Goal: Find specific page/section: Find specific page/section

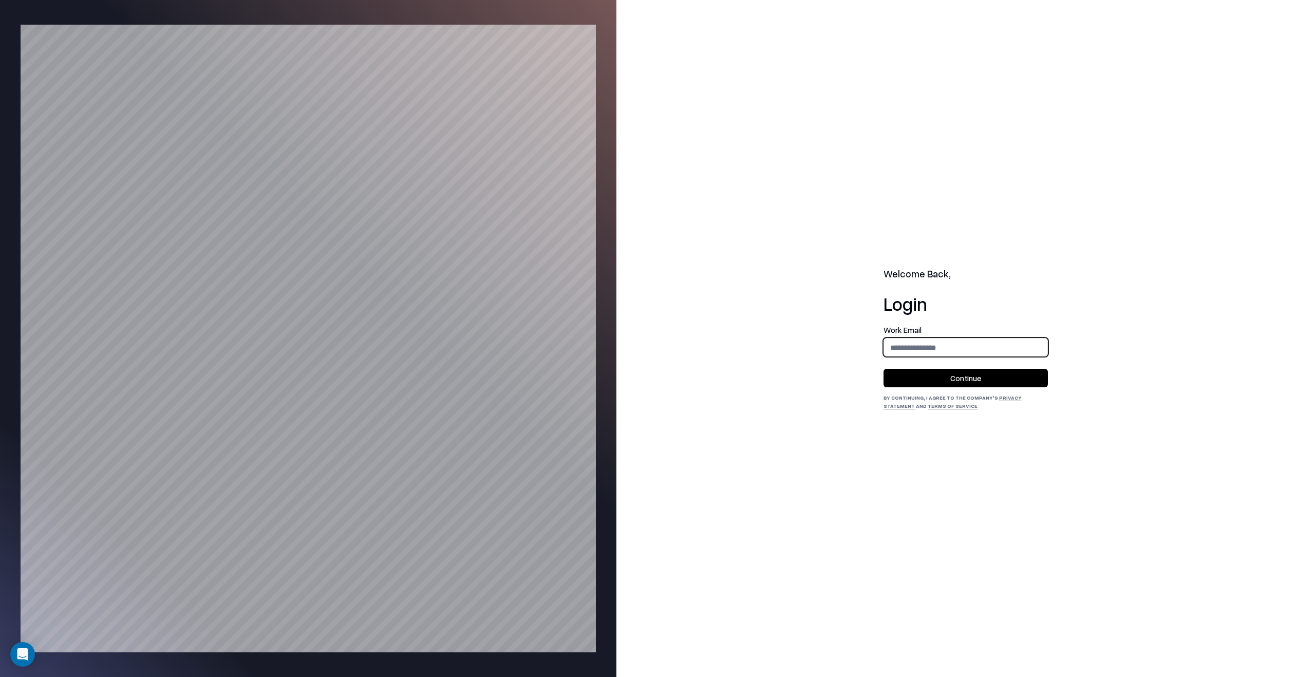
click at [1014, 351] on input "email" at bounding box center [965, 347] width 163 height 19
type input "**********"
click at [1002, 371] on button "Continue" at bounding box center [966, 378] width 164 height 18
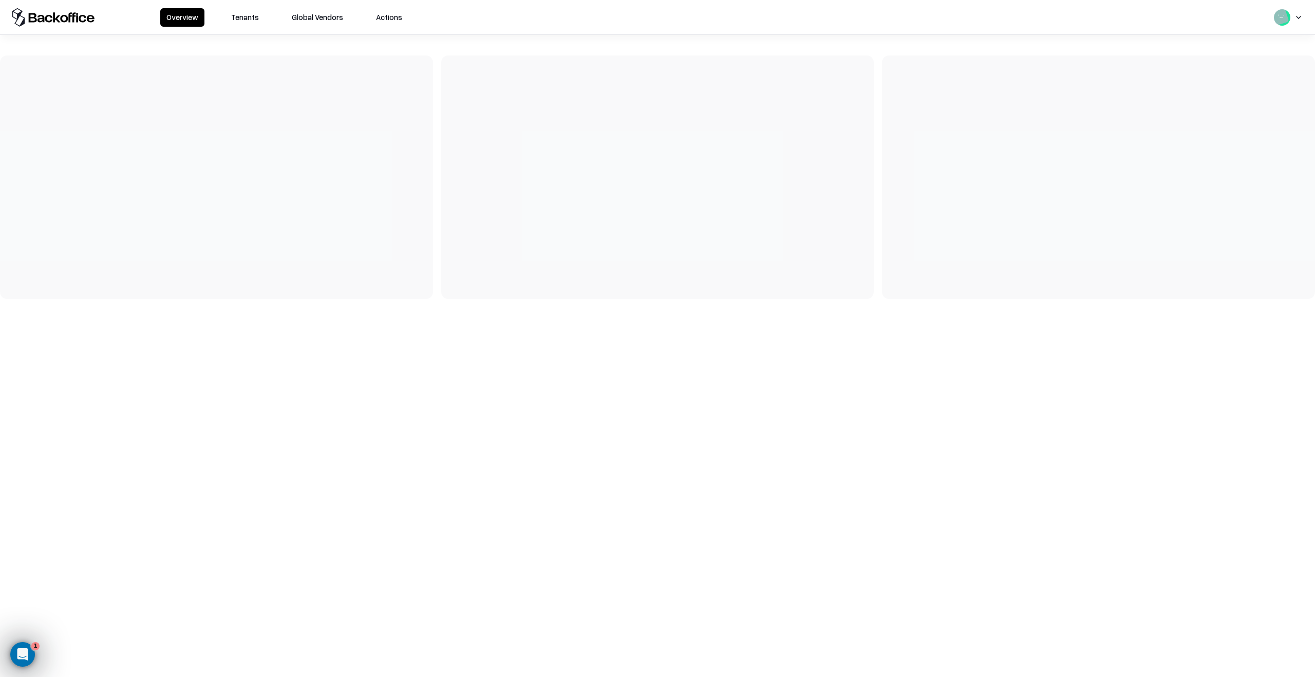
click at [250, 10] on button "Tenants" at bounding box center [245, 17] width 40 height 18
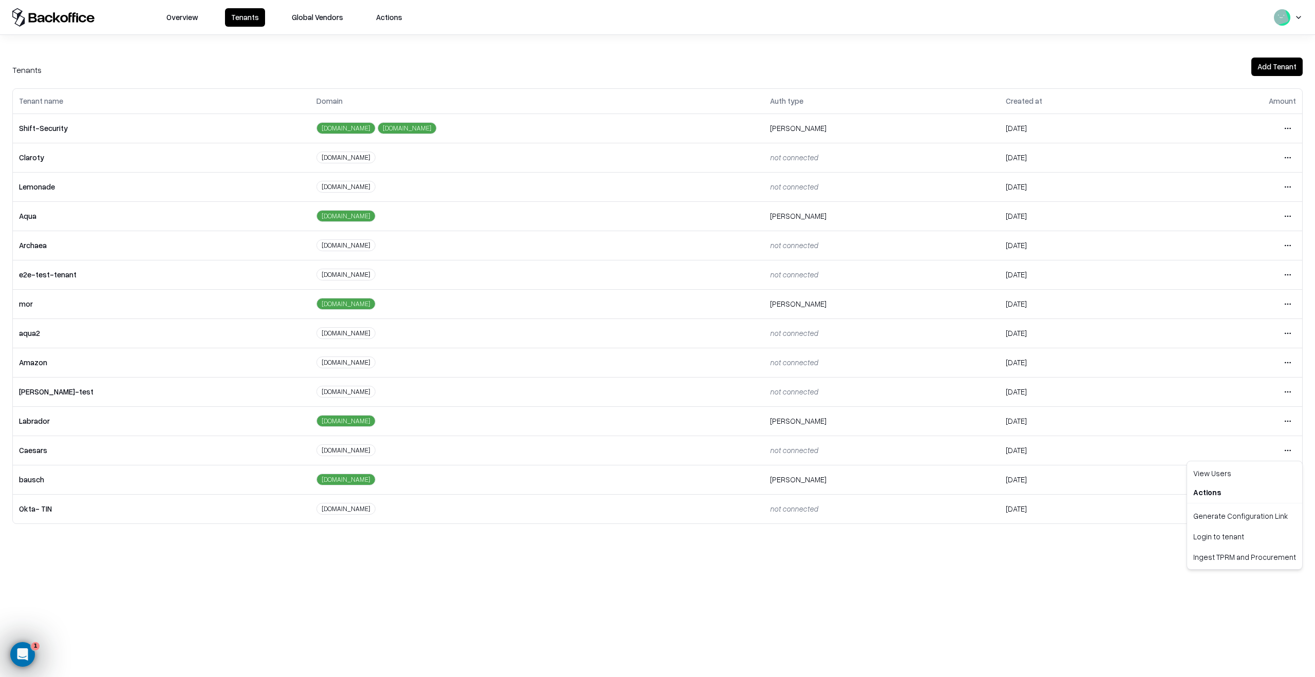
click at [1292, 451] on html "Overview Tenants Global Vendors Actions Tenants Add Tenant Tenant name Domain A…" at bounding box center [657, 338] width 1315 height 677
click at [1290, 186] on html "Overview Tenants Global Vendors Actions Tenants Add Tenant Tenant name Domain A…" at bounding box center [657, 338] width 1315 height 677
click at [1236, 270] on div "Login to tenant" at bounding box center [1244, 273] width 111 height 21
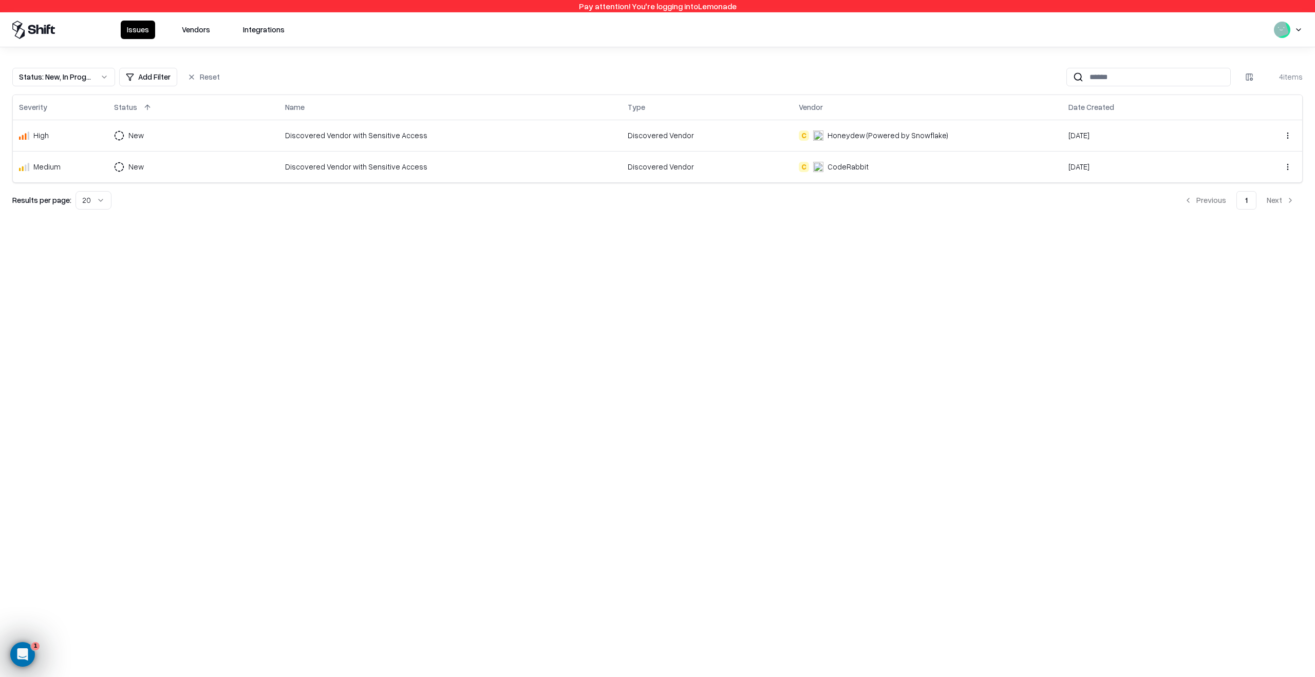
click at [105, 78] on button "Status : New, In Progress" at bounding box center [63, 77] width 103 height 18
click at [80, 159] on div "Closed" at bounding box center [64, 157] width 98 height 21
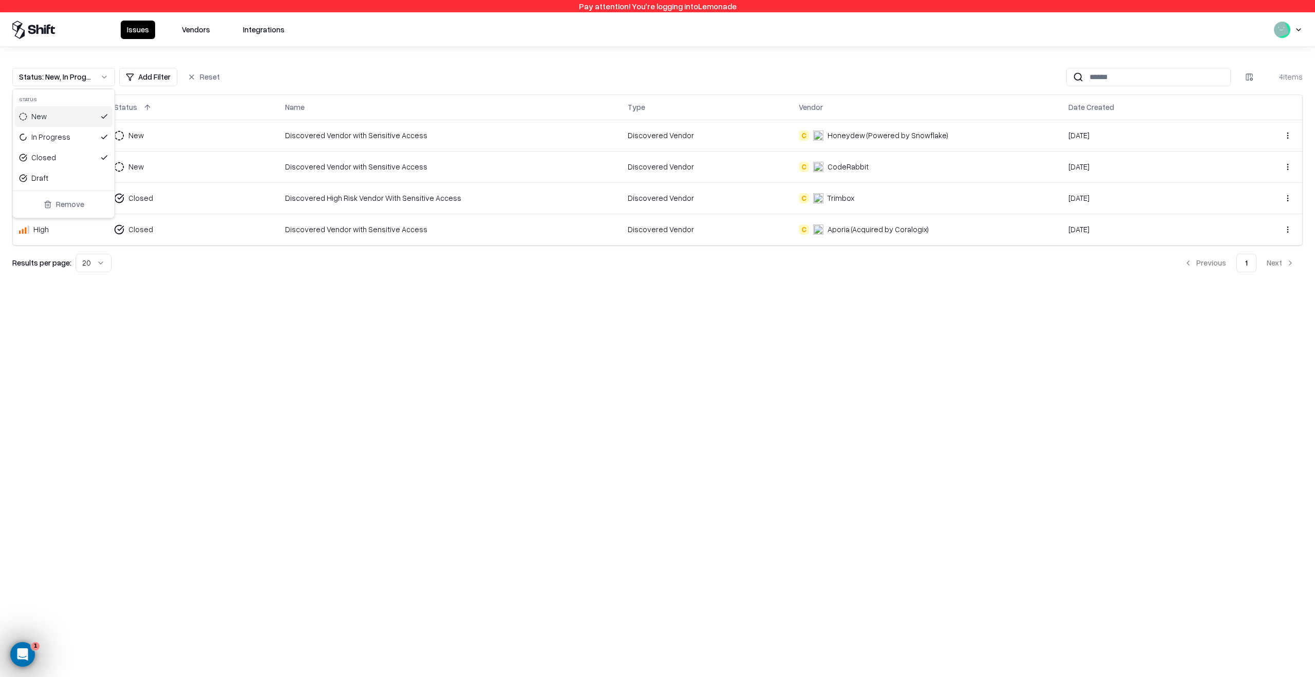
click at [183, 33] on html "Pay attention! You're logging into Lemonade Issues Vendors Integrations Status …" at bounding box center [657, 338] width 1315 height 677
click at [187, 32] on button "Vendors" at bounding box center [196, 30] width 41 height 18
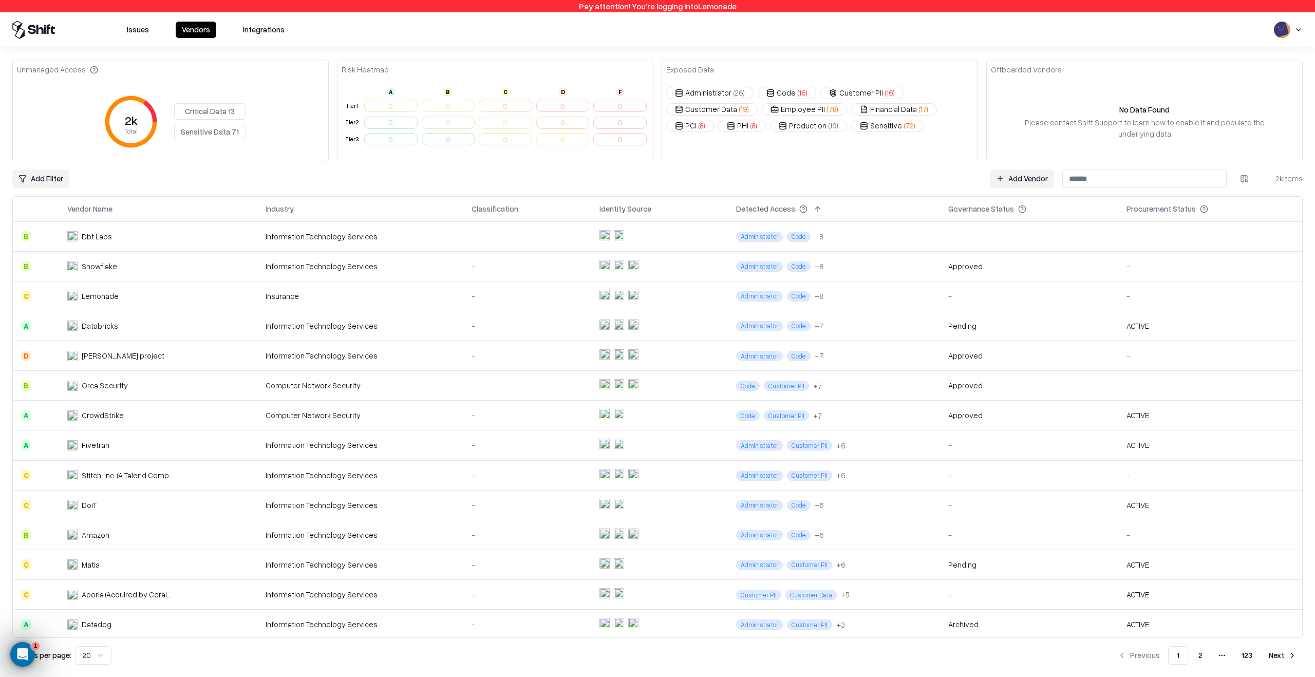
click at [1147, 183] on input at bounding box center [1144, 179] width 164 height 18
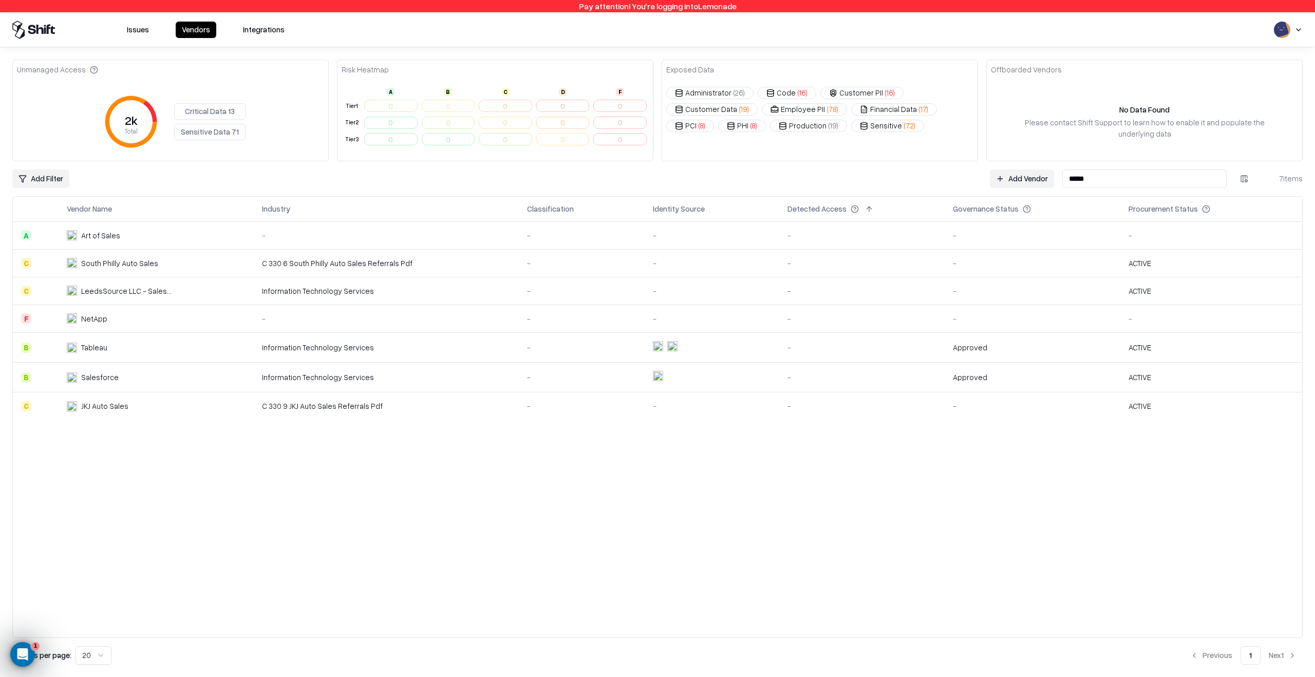
type input "*****"
click at [883, 381] on div "-" at bounding box center [862, 377] width 149 height 11
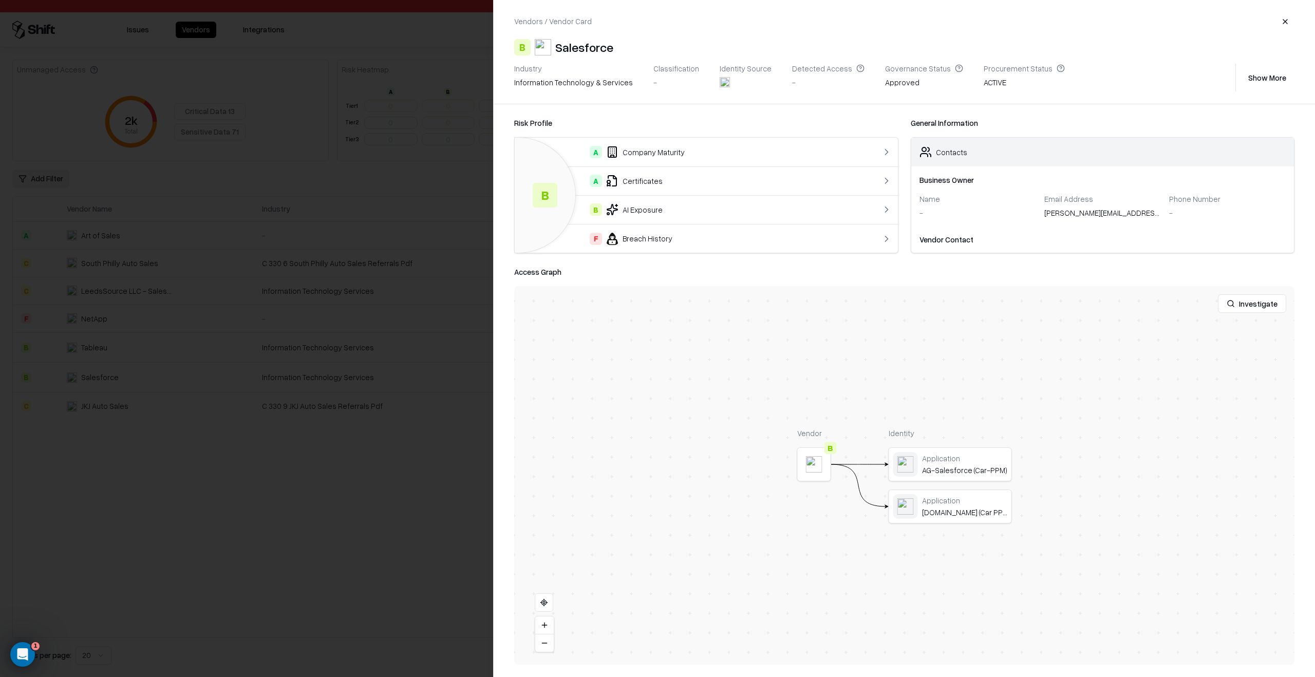
click at [0, 0] on div at bounding box center [0, 0] width 0 height 0
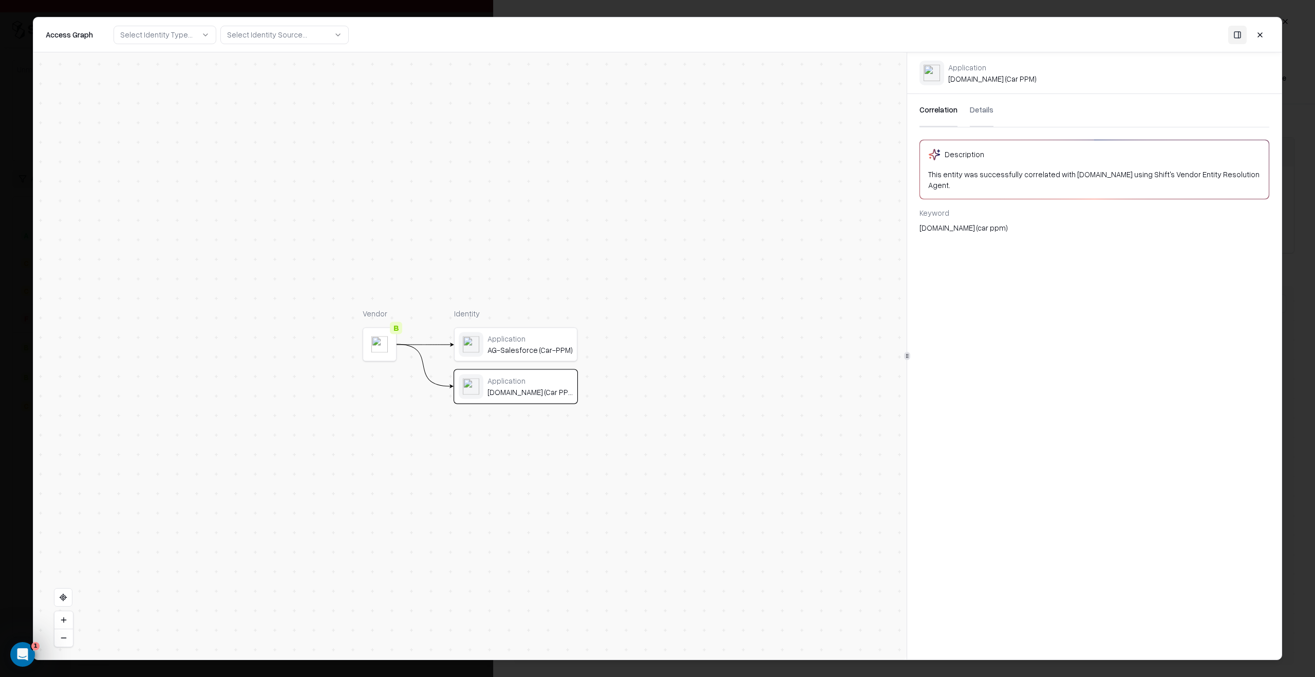
click at [542, 341] on div "Application" at bounding box center [530, 338] width 85 height 9
click at [537, 376] on div "Application" at bounding box center [530, 380] width 85 height 9
click at [537, 351] on div "AG-Salesforce (Car-PPM)" at bounding box center [530, 350] width 85 height 9
click at [537, 389] on div "Salesforce.com (Car PPM)" at bounding box center [530, 392] width 85 height 9
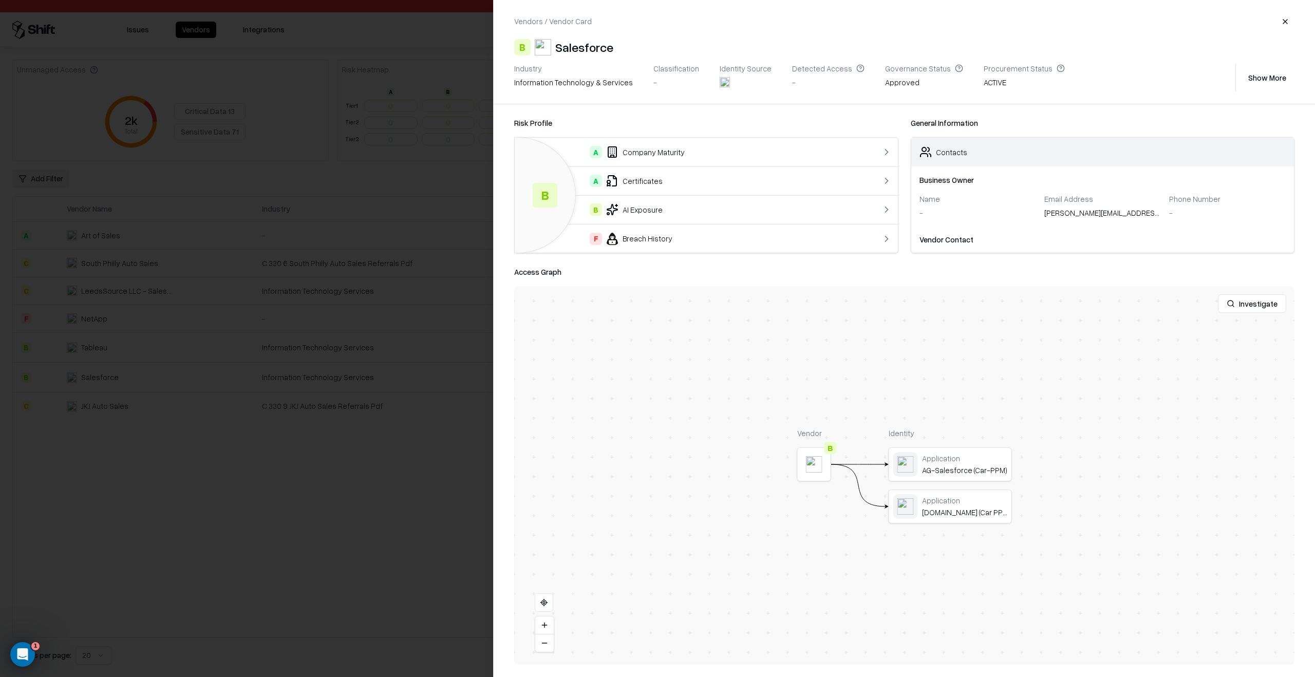
click at [656, 248] on td "F Breach History" at bounding box center [685, 238] width 340 height 29
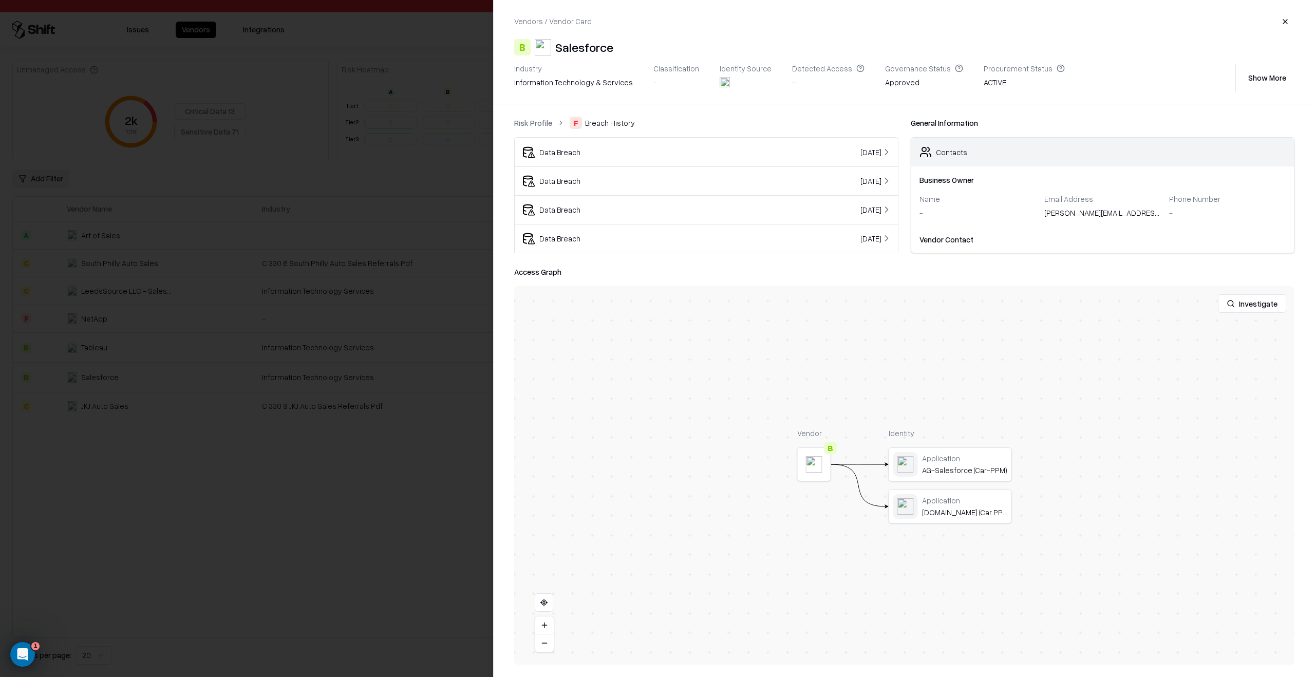
scroll to position [86, 0]
click at [327, 272] on div at bounding box center [657, 338] width 1315 height 677
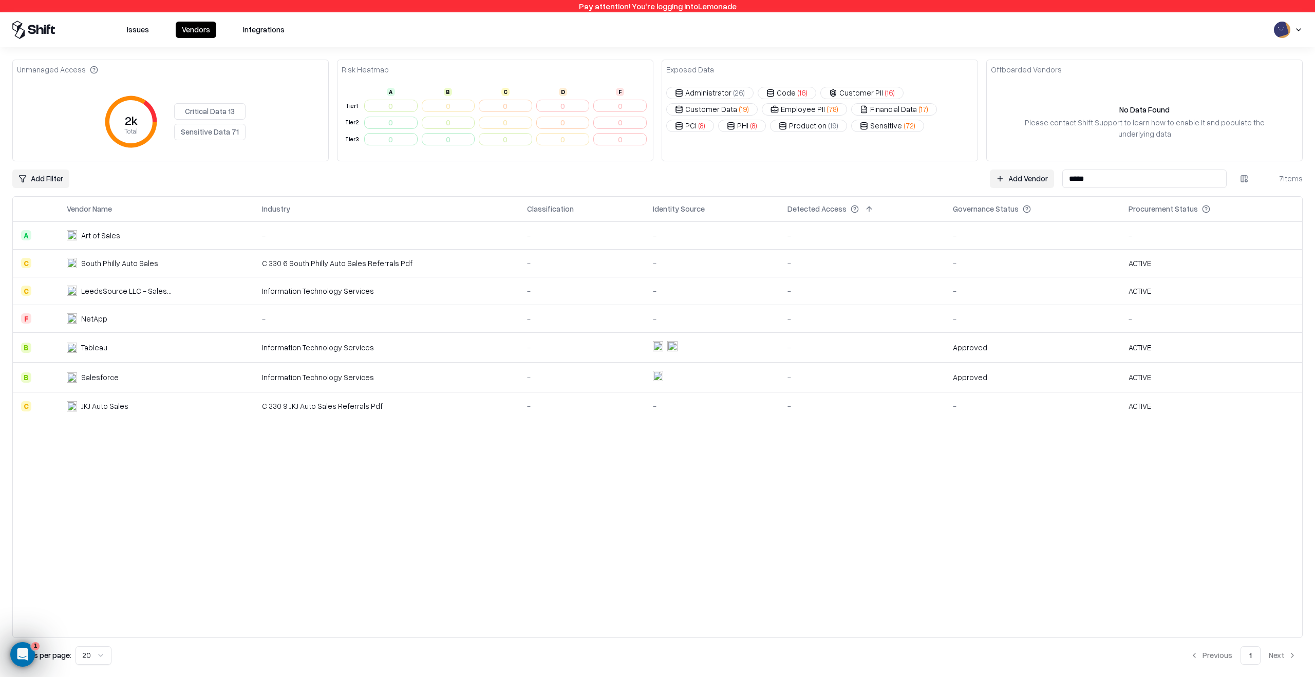
click at [1152, 170] on input "*****" at bounding box center [1144, 179] width 164 height 18
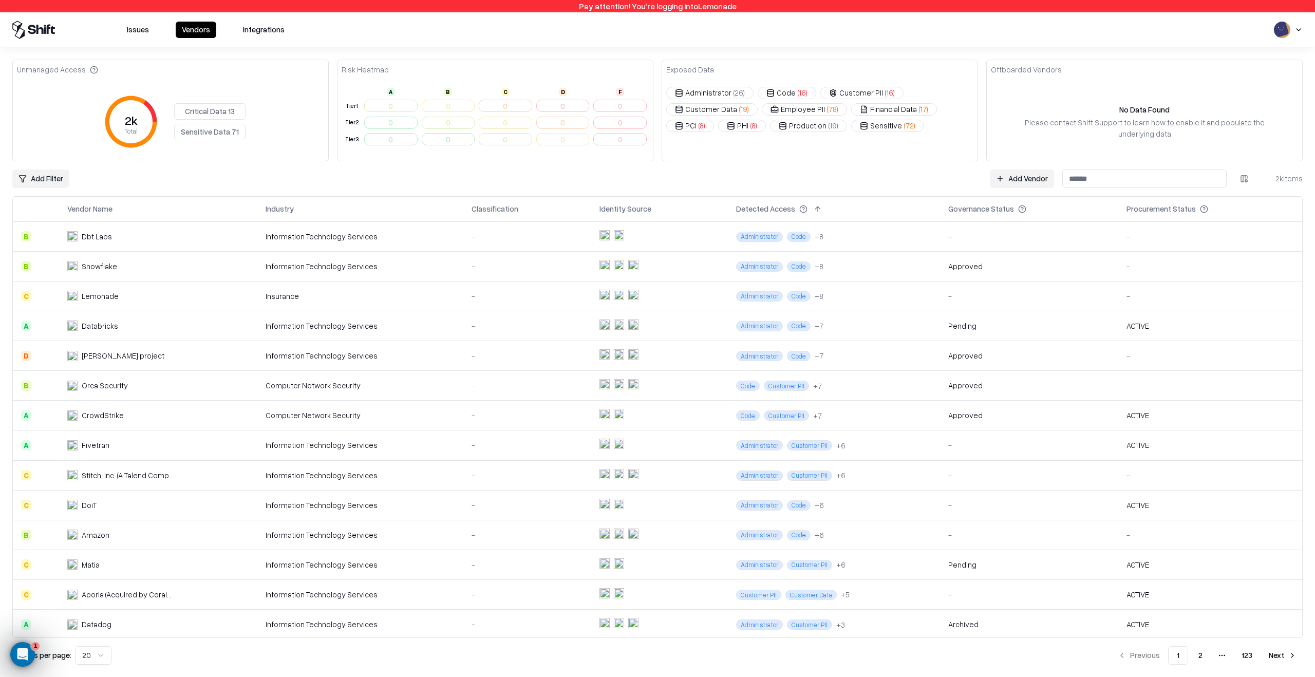
click at [998, 130] on div "No Data Found Please contact Shift Support to learn how to enable it and popula…" at bounding box center [1144, 121] width 307 height 34
click at [564, 106] on td "0" at bounding box center [563, 106] width 58 height 17
click at [568, 117] on td "0" at bounding box center [563, 122] width 58 height 17
click at [465, 268] on td "-" at bounding box center [527, 266] width 128 height 30
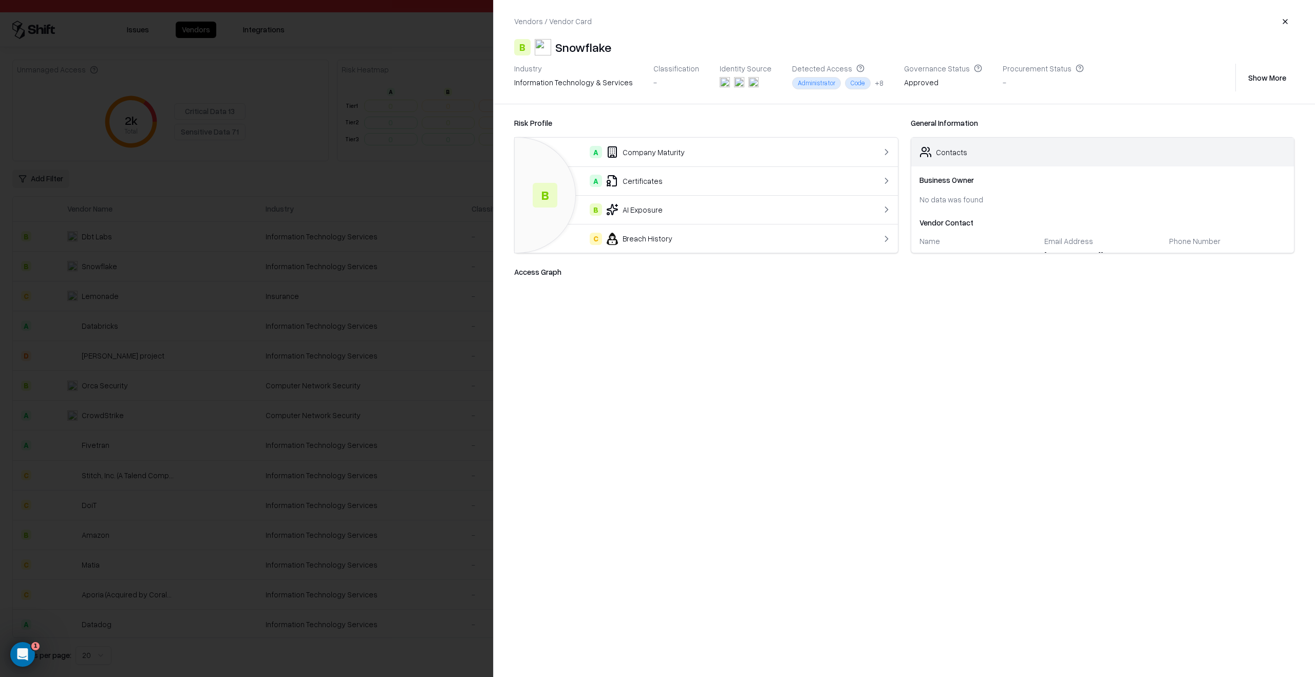
click at [443, 395] on div at bounding box center [657, 338] width 1315 height 677
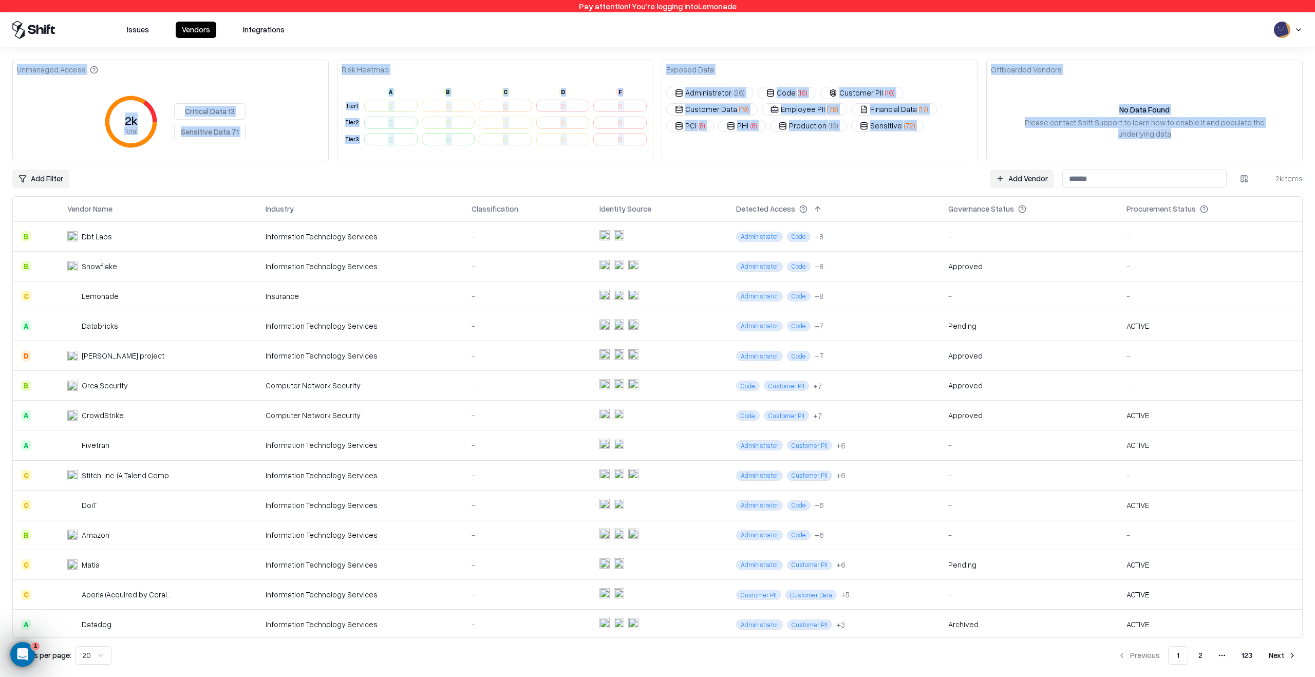
drag, startPoint x: 1286, startPoint y: 23, endPoint x: 1133, endPoint y: 156, distance: 202.8
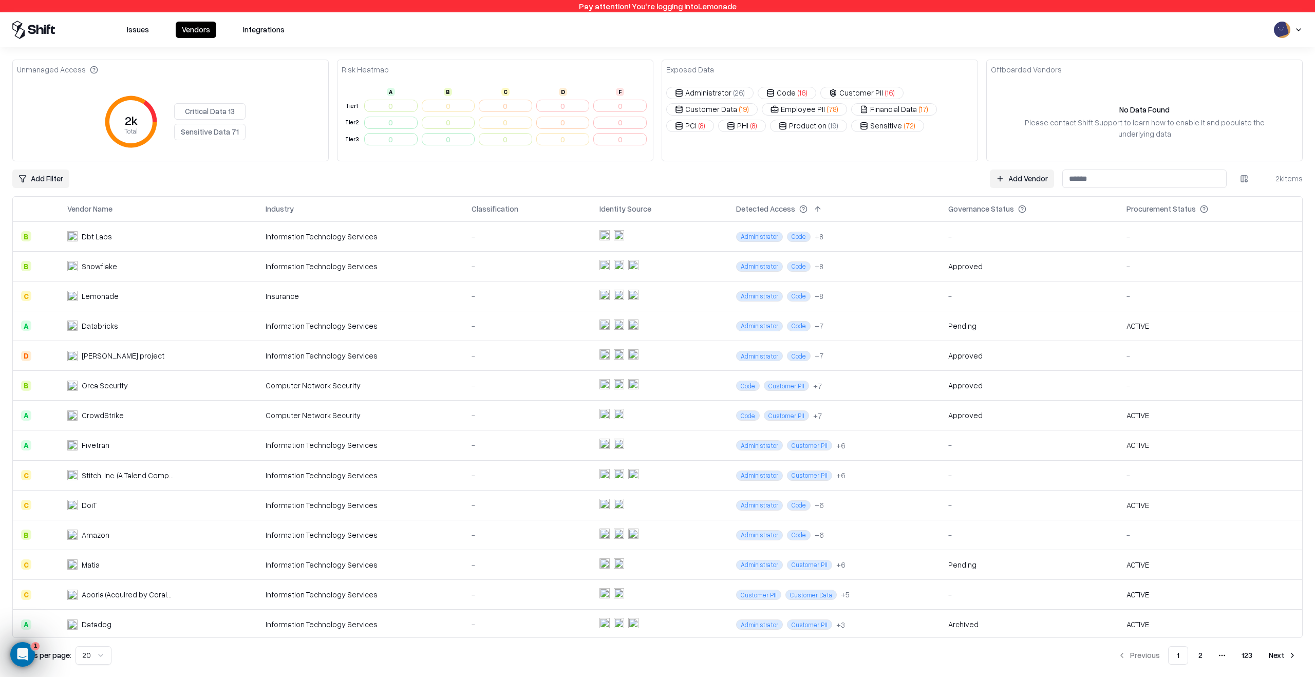
click at [1171, 45] on div "Issues Vendors Integrations" at bounding box center [657, 29] width 1315 height 35
click at [1291, 32] on html "Pay attention! You're logging into Lemonade Issues Vendors Integrations Unmanag…" at bounding box center [657, 338] width 1315 height 677
click at [276, 28] on button "Integrations" at bounding box center [264, 30] width 54 height 16
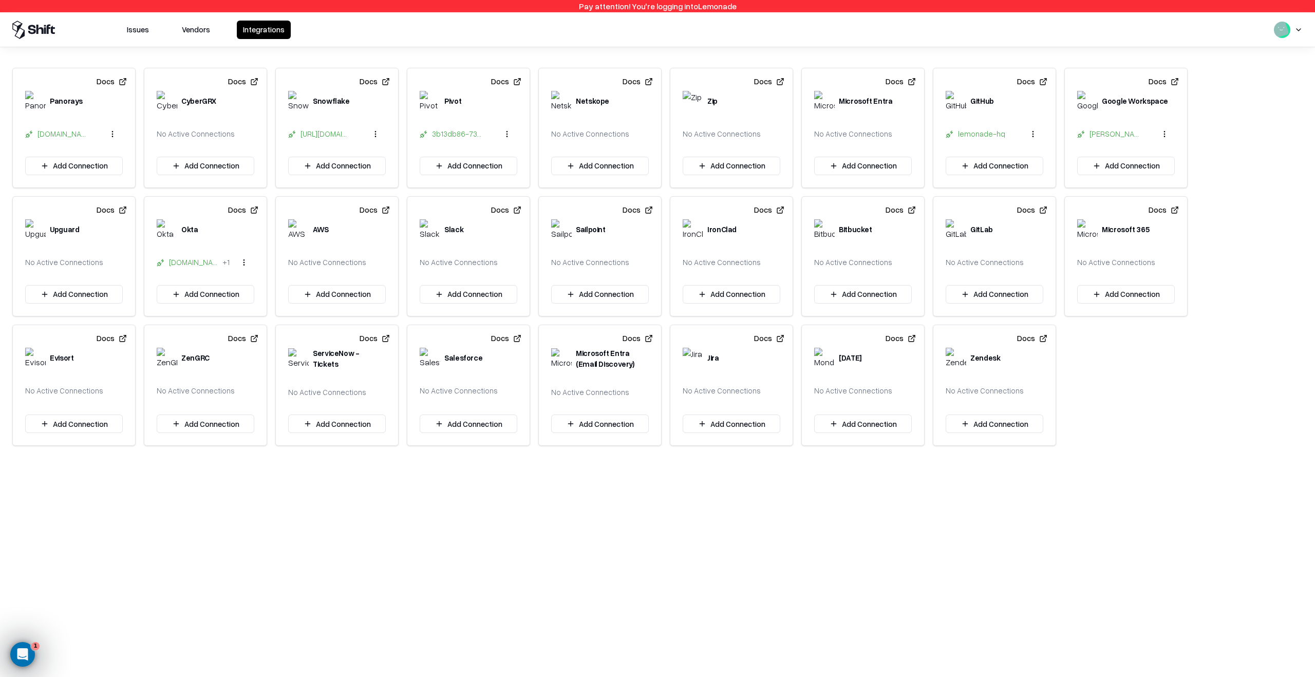
click at [194, 30] on button "Vendors" at bounding box center [196, 30] width 41 height 18
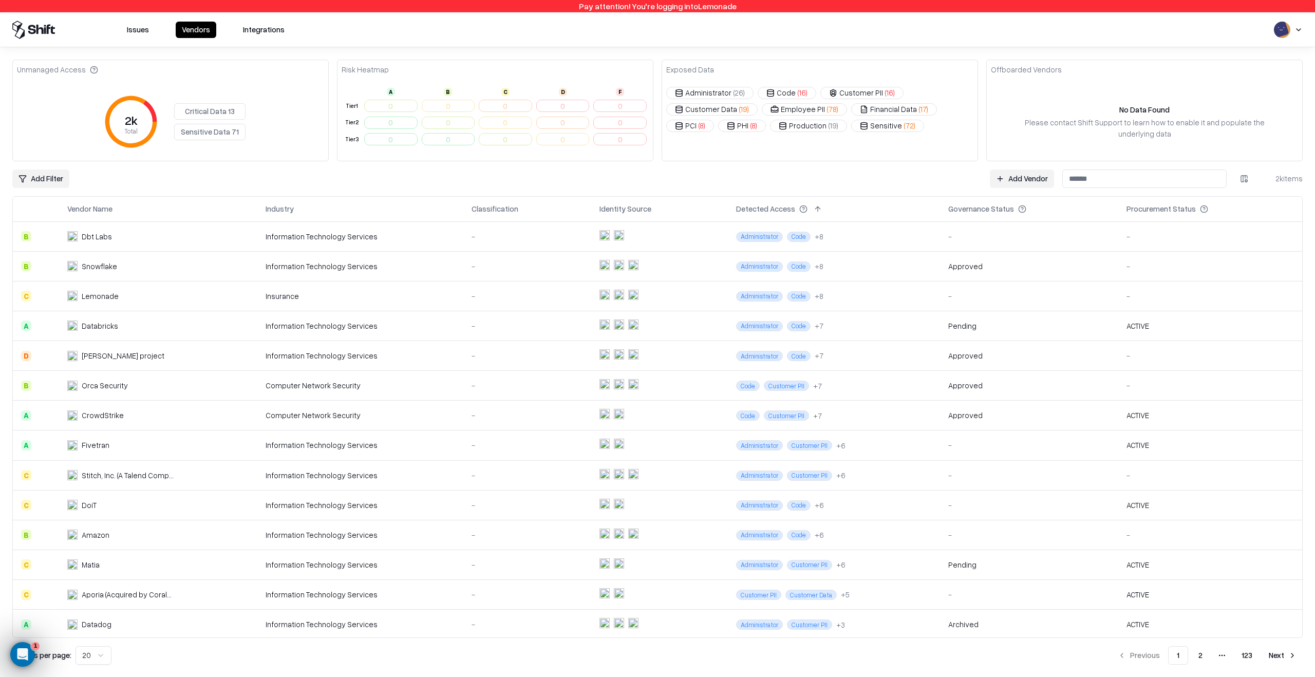
click at [405, 301] on div "Insurance" at bounding box center [361, 296] width 190 height 11
click at [1084, 179] on input at bounding box center [1144, 179] width 164 height 18
type input "*****"
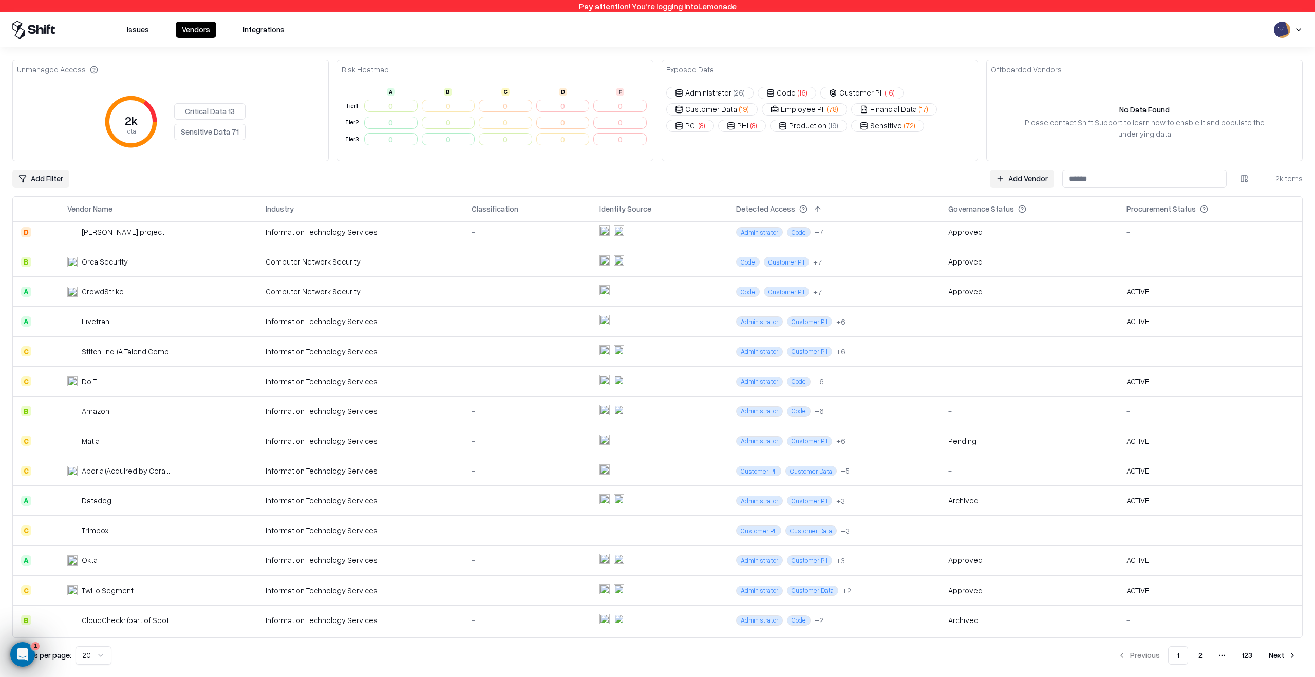
scroll to position [124, 0]
click at [465, 566] on td "-" at bounding box center [527, 560] width 128 height 30
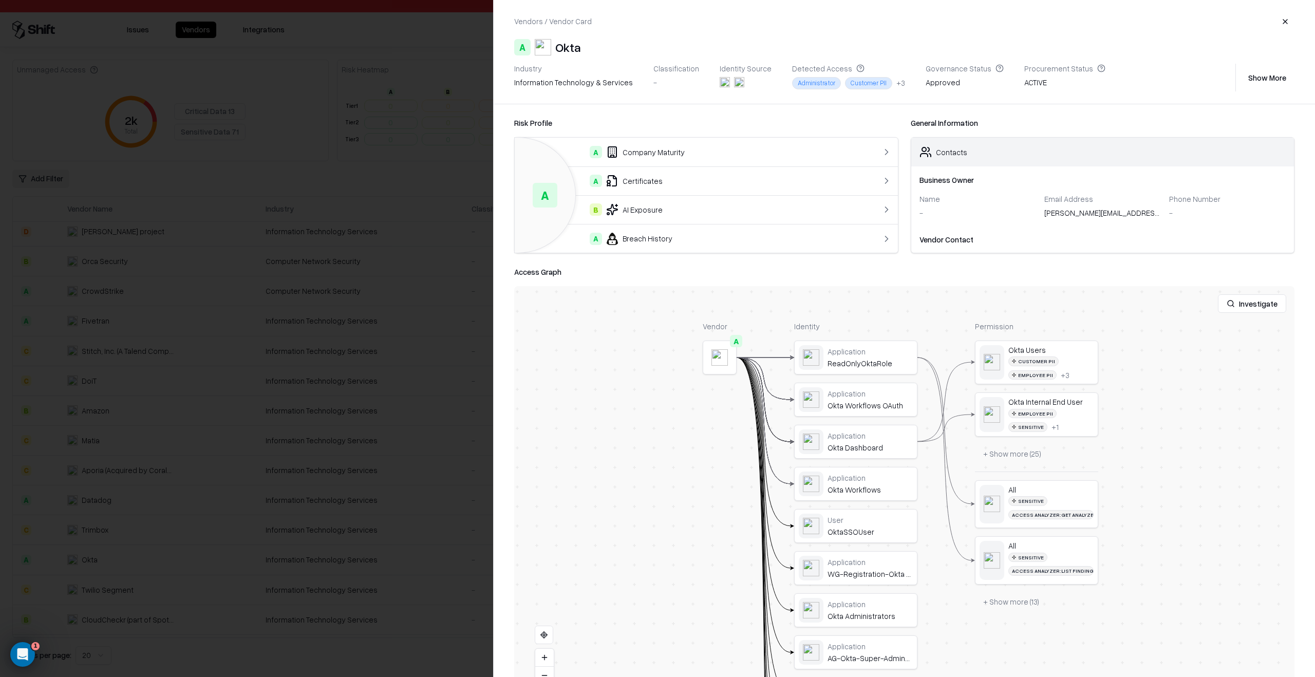
click at [271, 370] on div at bounding box center [657, 338] width 1315 height 677
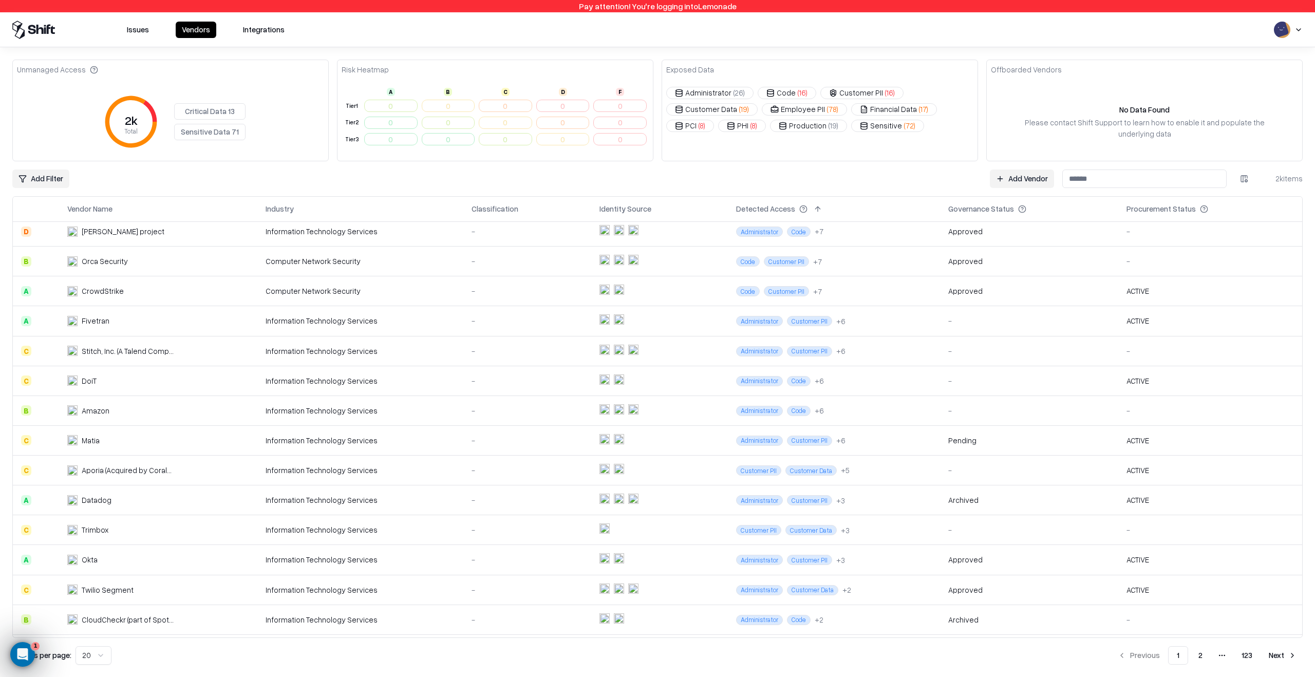
click at [439, 534] on div "Information Technology Services" at bounding box center [361, 530] width 190 height 11
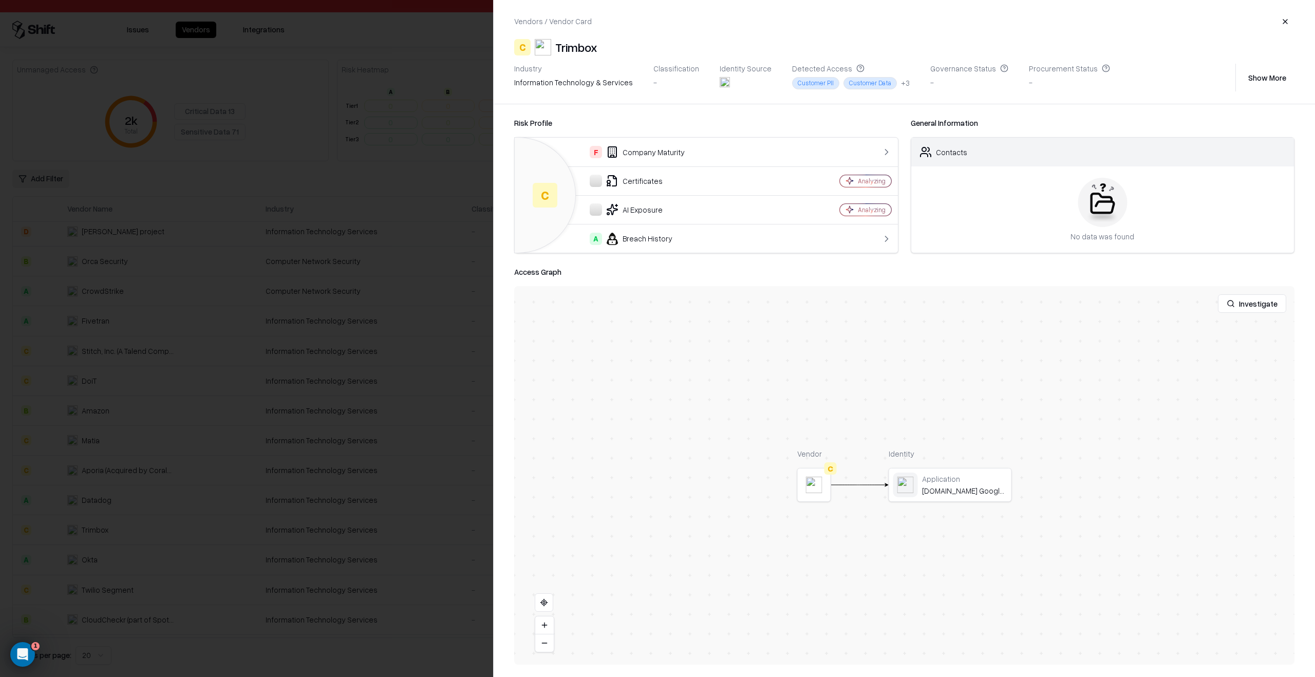
click at [0, 0] on div at bounding box center [0, 0] width 0 height 0
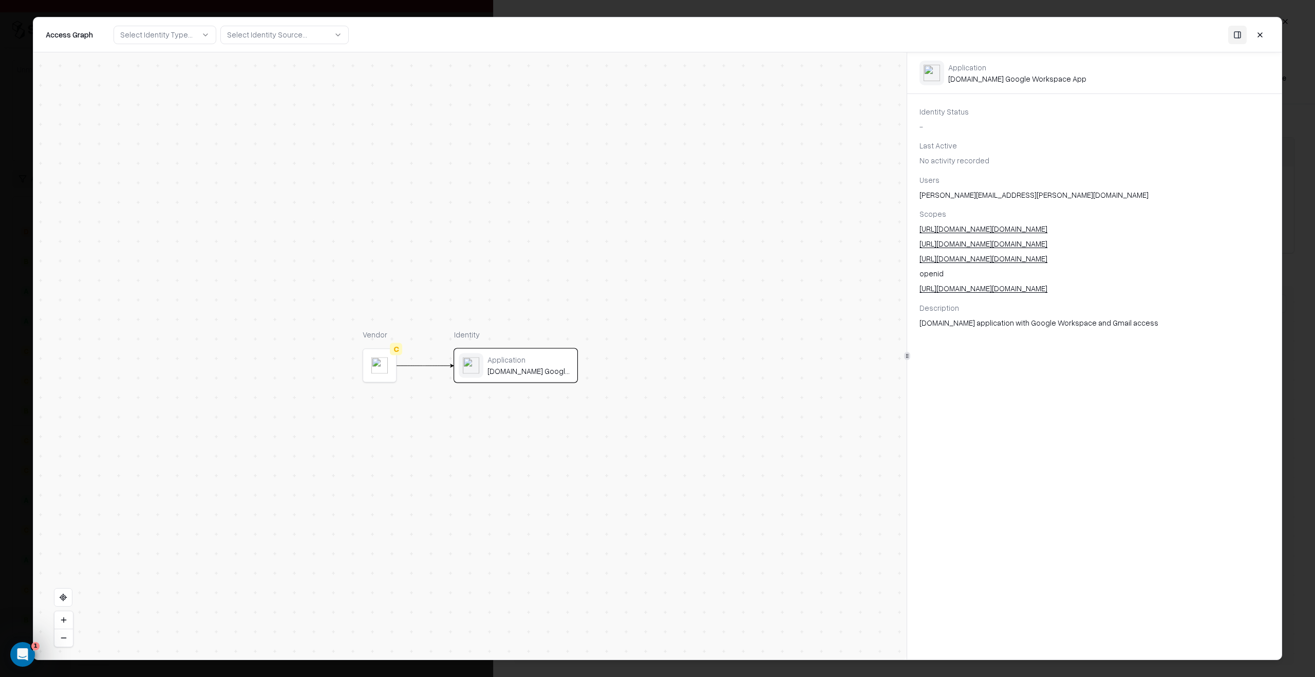
click at [1293, 441] on div at bounding box center [657, 338] width 1315 height 677
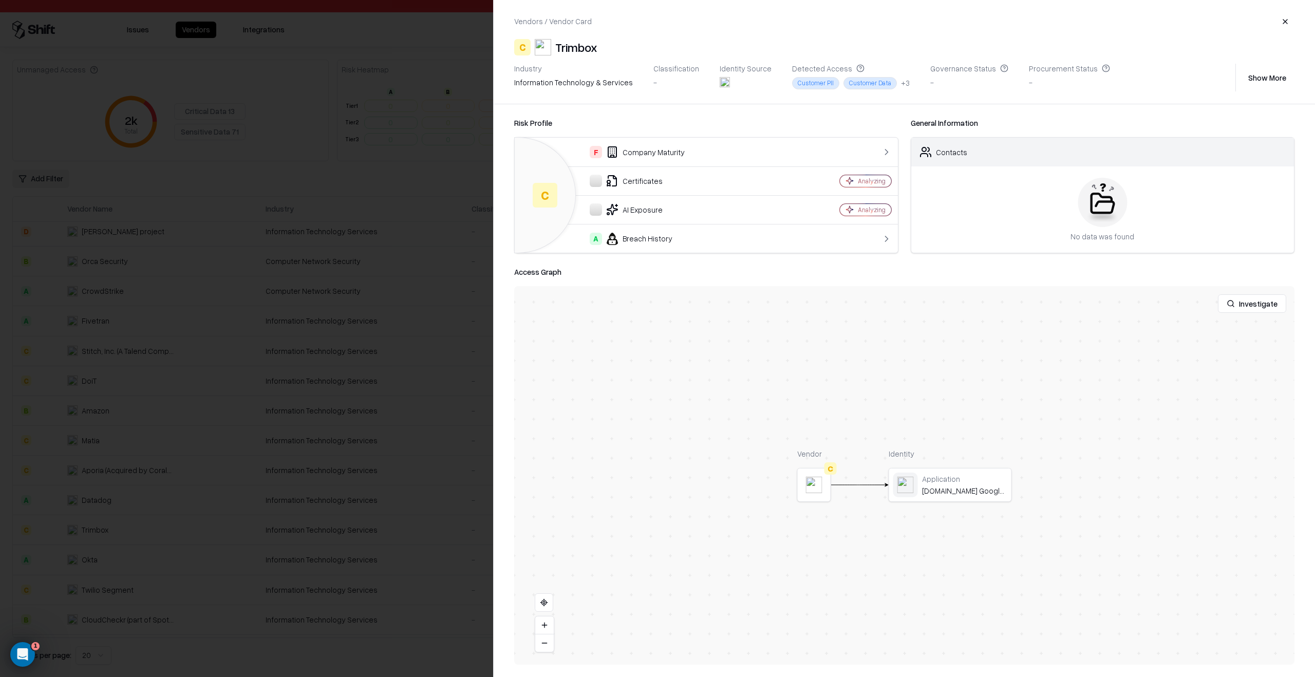
click at [344, 448] on div at bounding box center [657, 338] width 1315 height 677
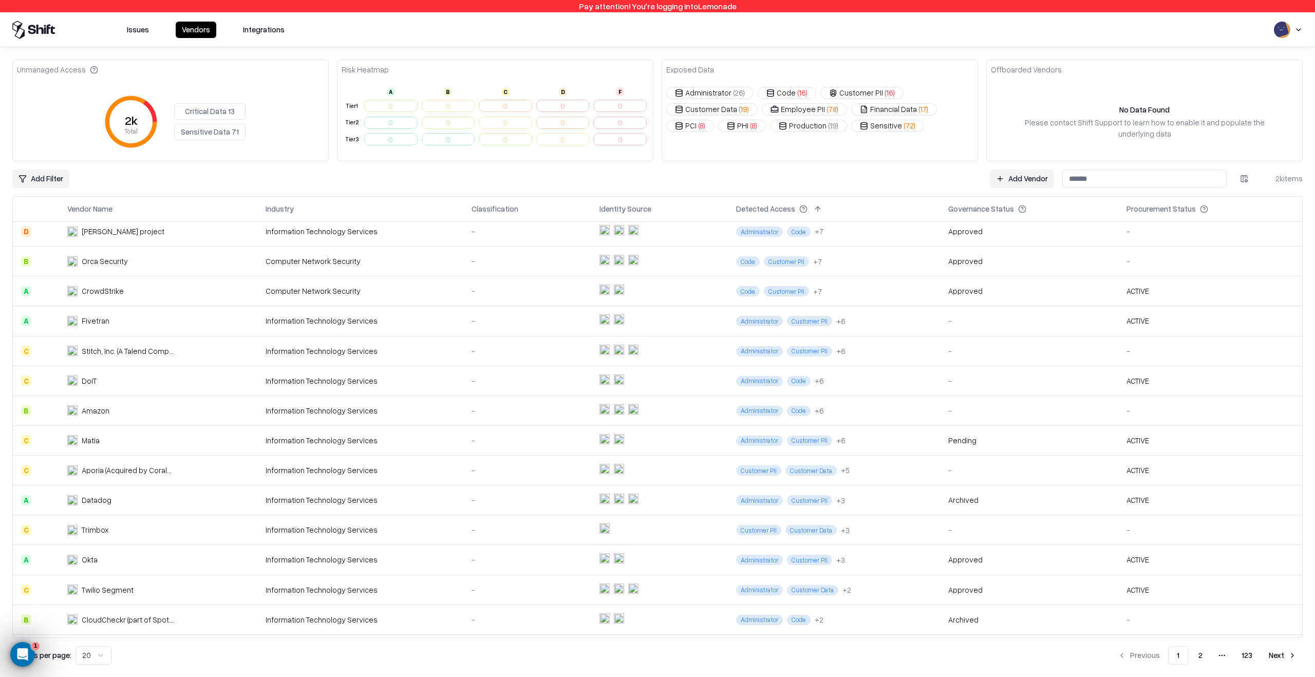
click at [255, 38] on div "Issues Vendors Integrations" at bounding box center [151, 30] width 278 height 18
click at [253, 36] on button "Integrations" at bounding box center [264, 30] width 54 height 16
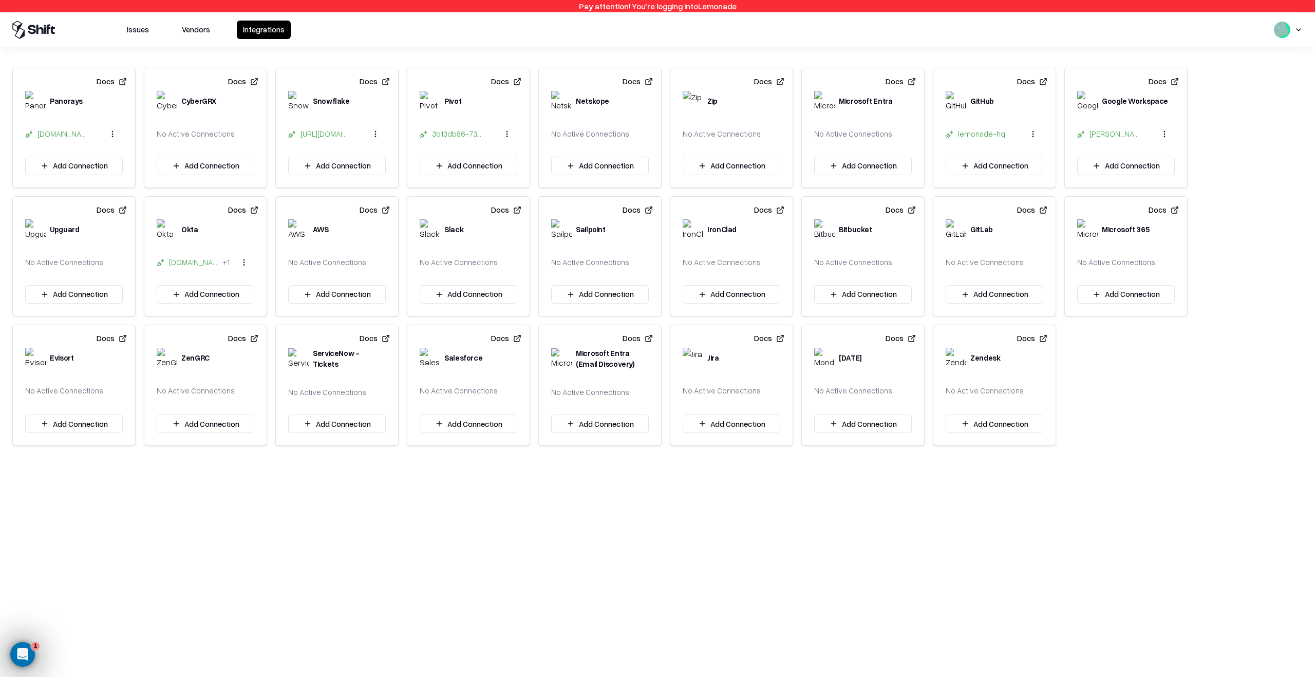
click at [142, 30] on button "Issues" at bounding box center [138, 30] width 34 height 18
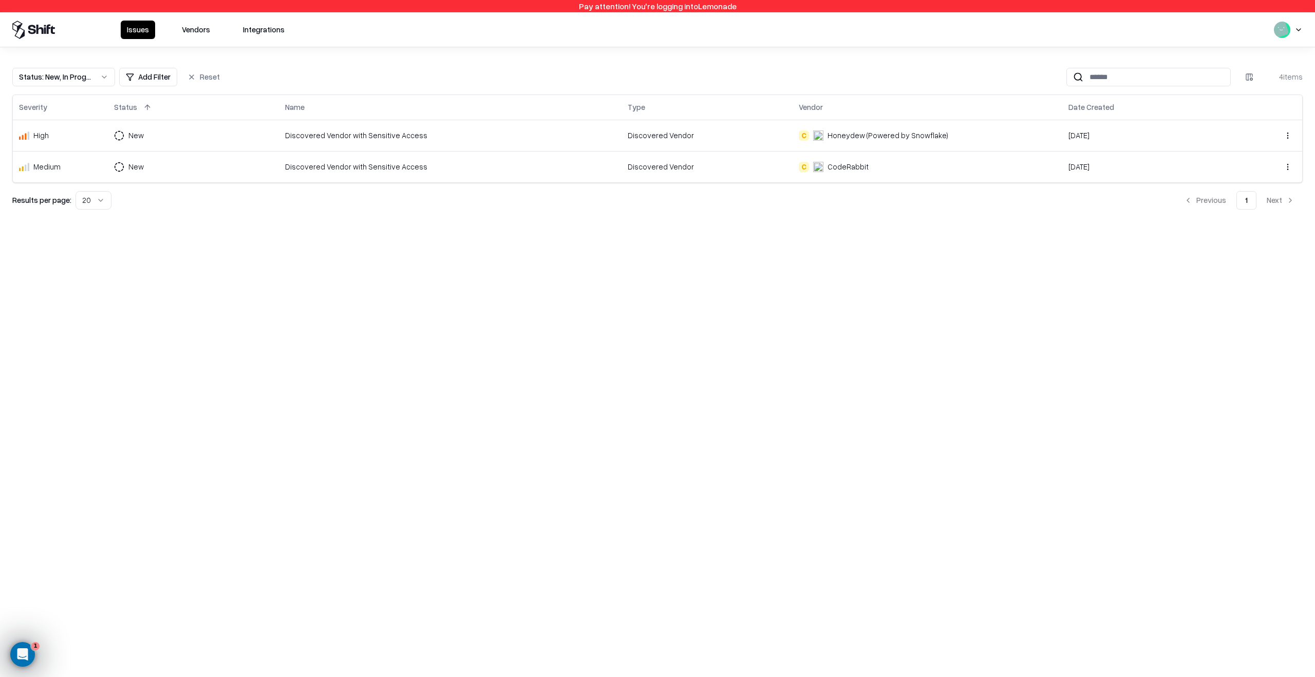
click at [400, 379] on div "Pay attention! You're logging into Lemonade Issues Vendors Integrations Status …" at bounding box center [657, 338] width 1315 height 677
